Goal: Information Seeking & Learning: Understand process/instructions

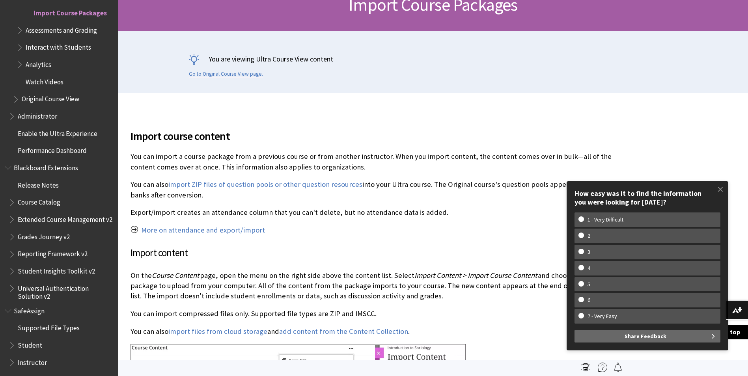
scroll to position [132, 0]
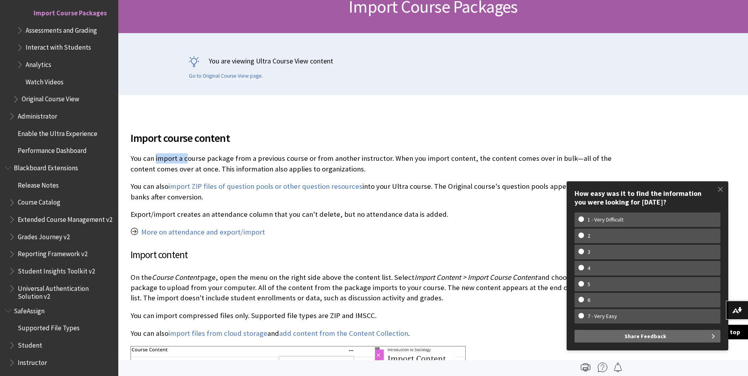
drag, startPoint x: 186, startPoint y: 158, endPoint x: 156, endPoint y: 159, distance: 30.0
click at [156, 159] on p "You can import a course package from a previous course or from another instruct…" at bounding box center [375, 163] width 489 height 21
drag, startPoint x: 156, startPoint y: 159, endPoint x: 121, endPoint y: 160, distance: 35.5
click at [114, 159] on div "All Products Playlists Playlists Ally Ally for LMS Ally for Websites Ally Ally …" at bounding box center [59, 188] width 118 height 376
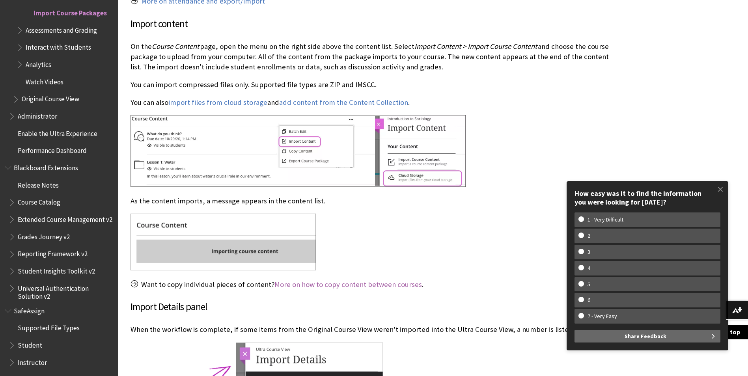
scroll to position [368, 0]
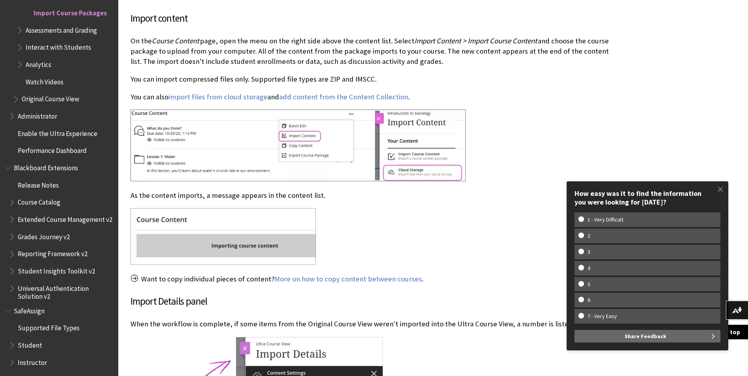
drag, startPoint x: 703, startPoint y: 103, endPoint x: 696, endPoint y: 105, distance: 7.6
click at [702, 105] on div "Import course content On the ." at bounding box center [433, 194] width 630 height 673
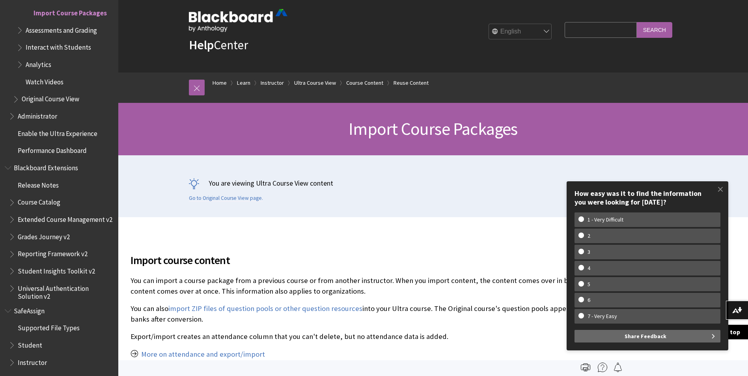
scroll to position [0, 0]
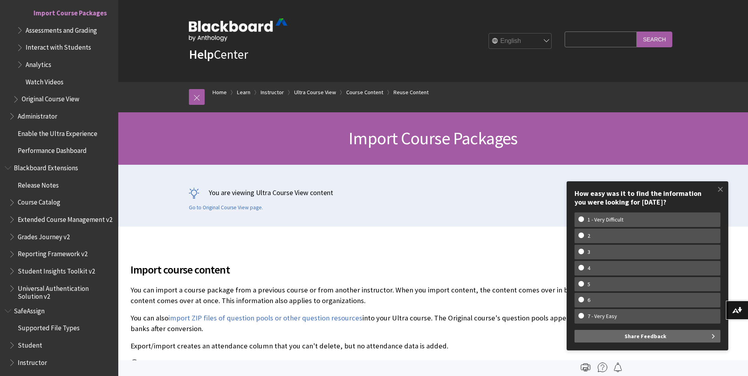
click at [320, 0] on div "Help Center English عربية Català Cymraeg Deutsch Español Suomi Français עברית I…" at bounding box center [433, 41] width 505 height 82
click at [721, 53] on div "Help Center English عربية Català Cymraeg Deutsch Español Suomi Français עברית I…" at bounding box center [433, 41] width 630 height 82
drag, startPoint x: 707, startPoint y: 135, endPoint x: 712, endPoint y: 136, distance: 5.3
click at [707, 135] on div "Import Course Packages" at bounding box center [433, 138] width 630 height 52
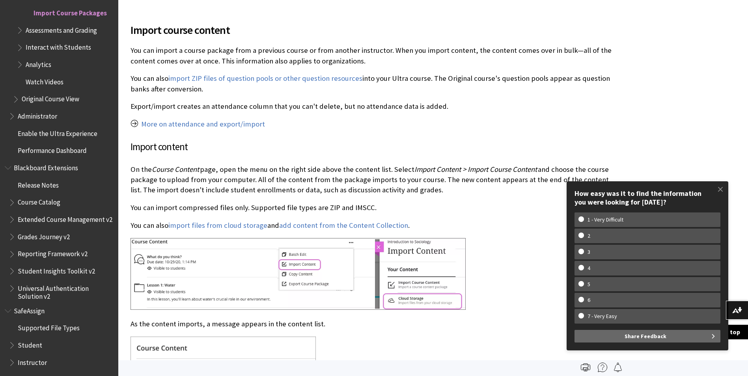
scroll to position [237, 0]
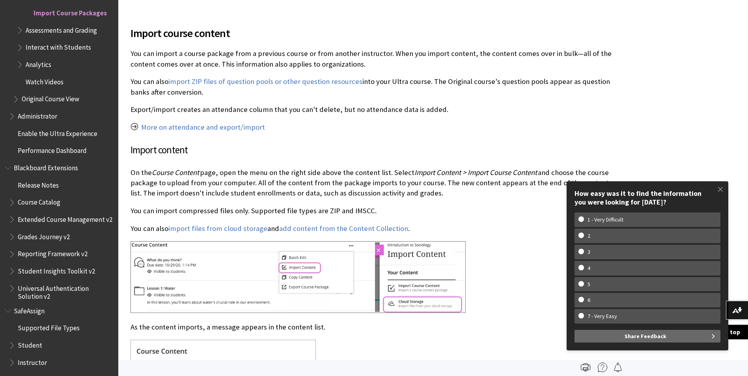
drag, startPoint x: 654, startPoint y: 37, endPoint x: 620, endPoint y: 47, distance: 34.5
click at [654, 37] on div "Import course content On the ." at bounding box center [433, 326] width 630 height 673
drag, startPoint x: 721, startPoint y: 187, endPoint x: 710, endPoint y: 189, distance: 10.4
click at [721, 187] on span at bounding box center [720, 189] width 17 height 17
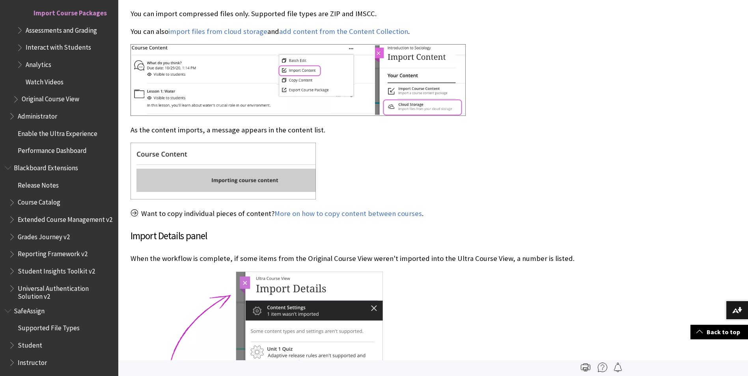
scroll to position [316, 0]
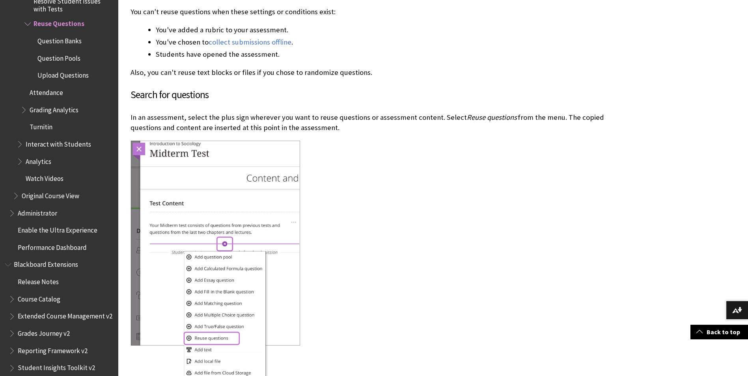
scroll to position [592, 0]
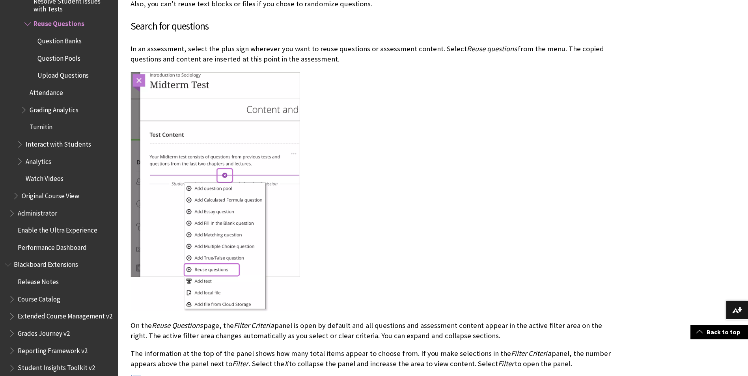
drag, startPoint x: 706, startPoint y: 163, endPoint x: 658, endPoint y: 159, distance: 49.1
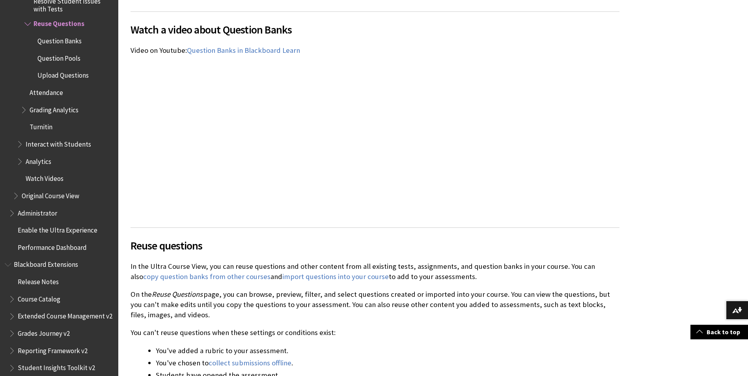
scroll to position [276, 0]
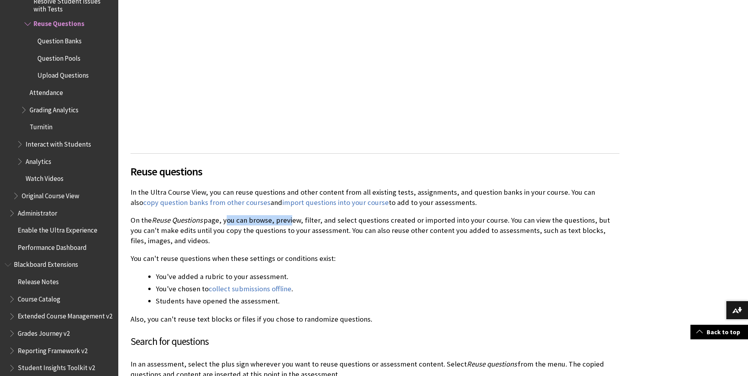
drag, startPoint x: 224, startPoint y: 223, endPoint x: 289, endPoint y: 225, distance: 65.5
click at [289, 225] on p "On the Reuse Questions page, you can browse, preview, filter, and select questi…" at bounding box center [375, 230] width 489 height 31
drag, startPoint x: 289, startPoint y: 225, endPoint x: 344, endPoint y: 226, distance: 54.8
click at [338, 226] on p "On the Reuse Questions page, you can browse, preview, filter, and select questi…" at bounding box center [375, 230] width 489 height 31
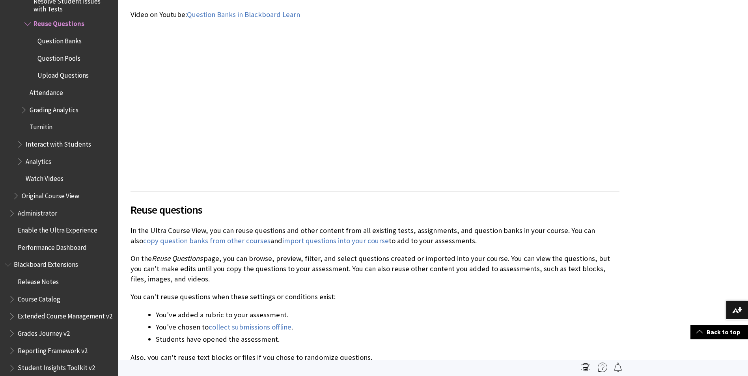
scroll to position [237, 0]
click at [467, 52] on div "Watch a video about Question Banks The following narrated video provides a visu…" at bounding box center [375, 80] width 489 height 207
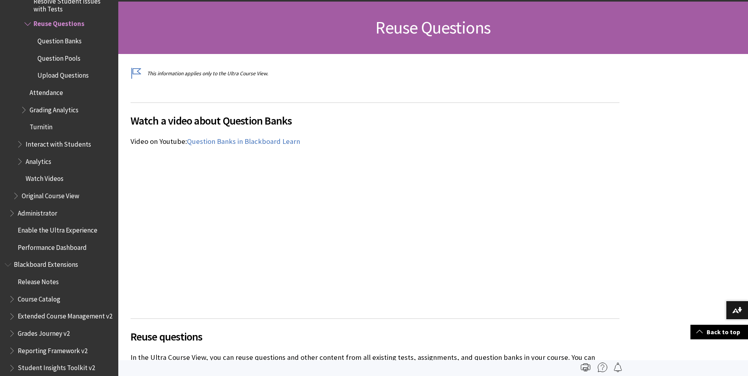
scroll to position [0, 0]
